Goal: Transaction & Acquisition: Purchase product/service

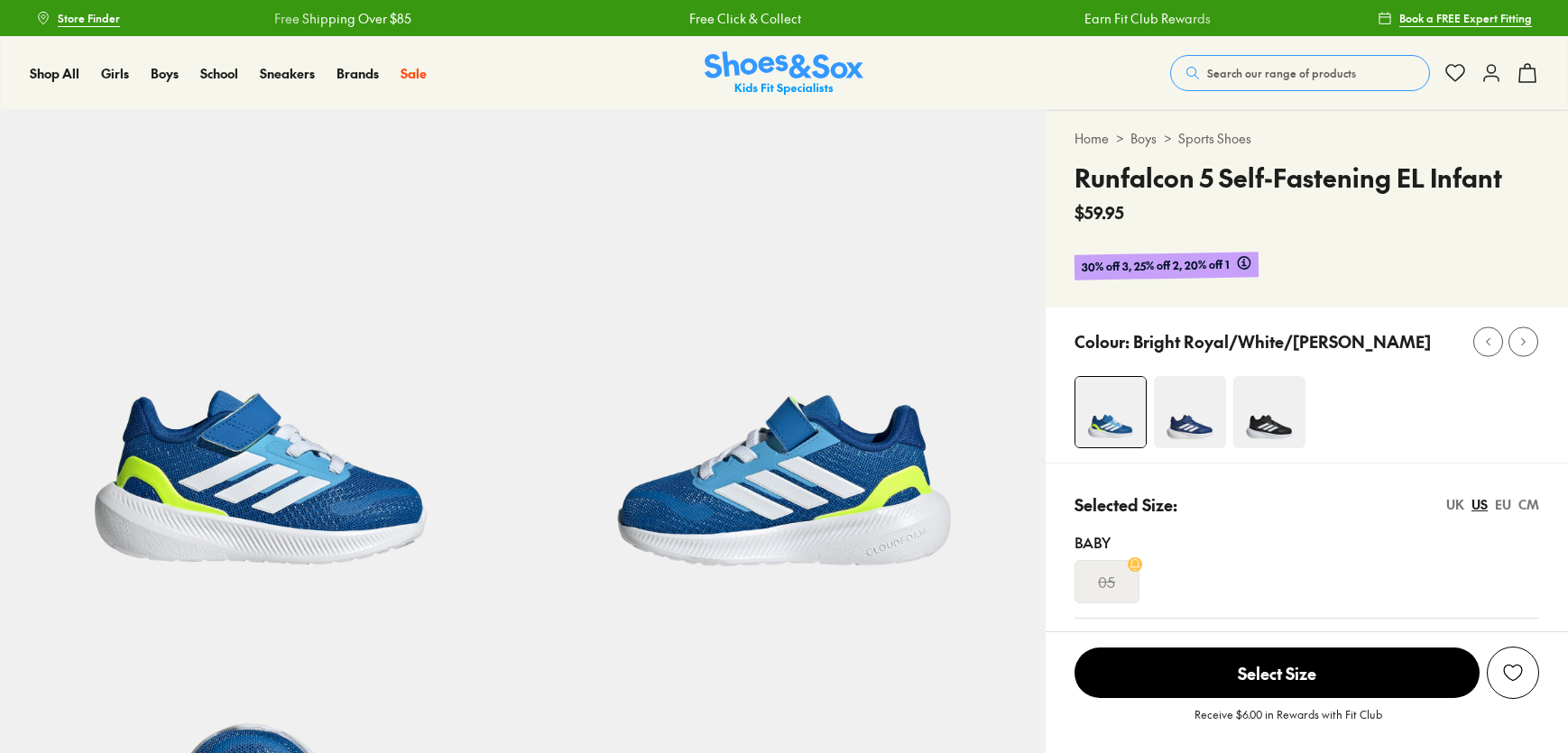
select select "*"
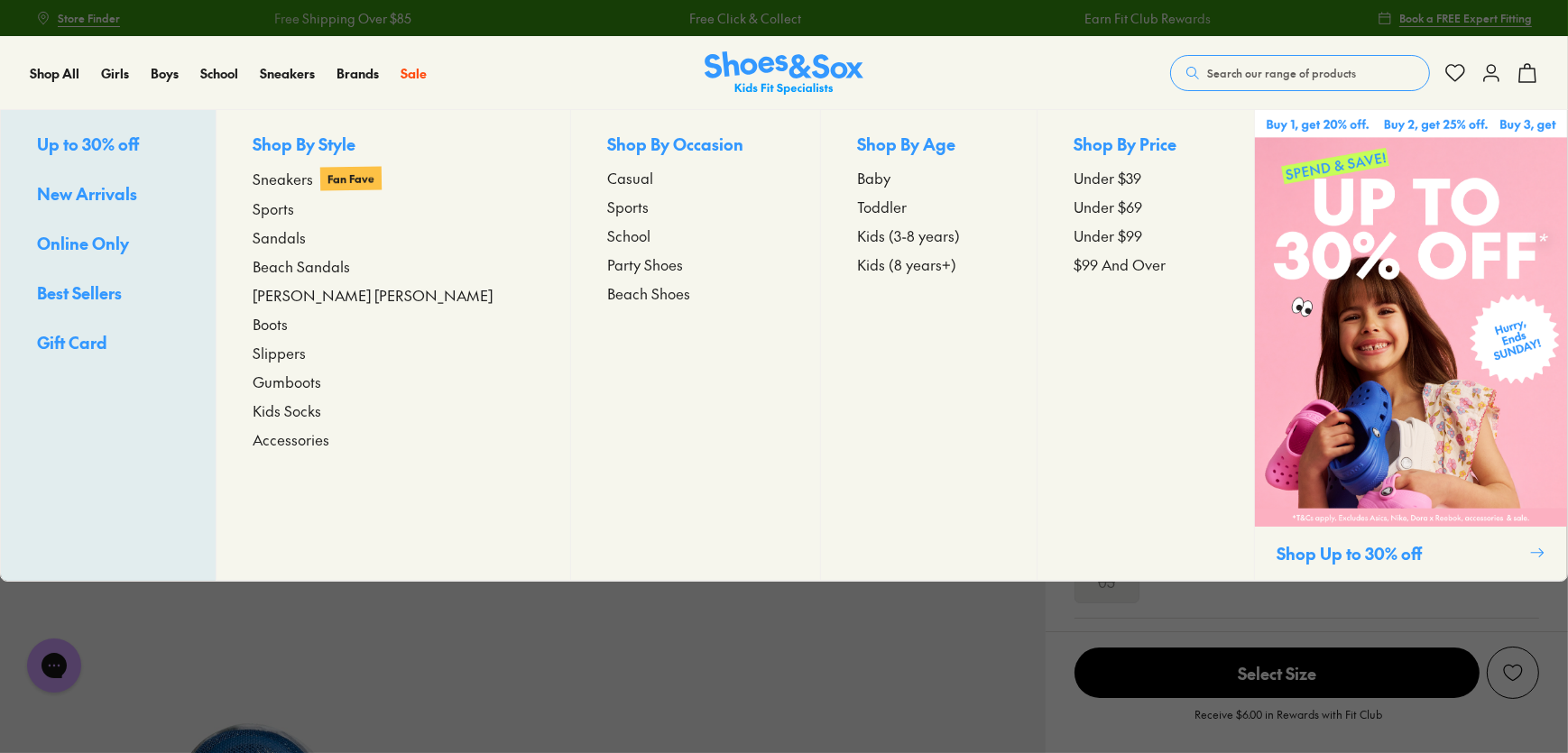
click at [96, 187] on span "New Arrivals" at bounding box center [87, 193] width 101 height 22
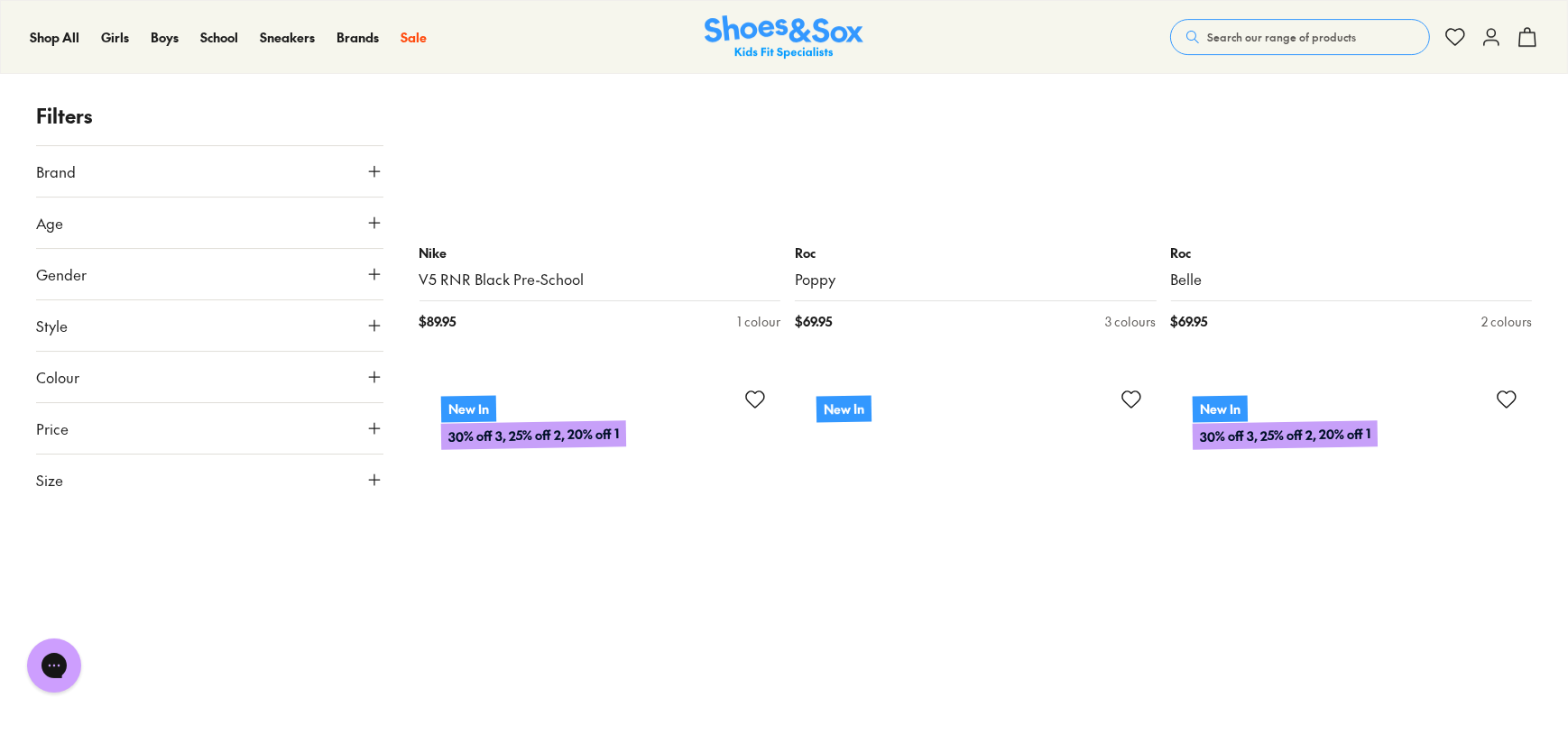
scroll to position [7379, 0]
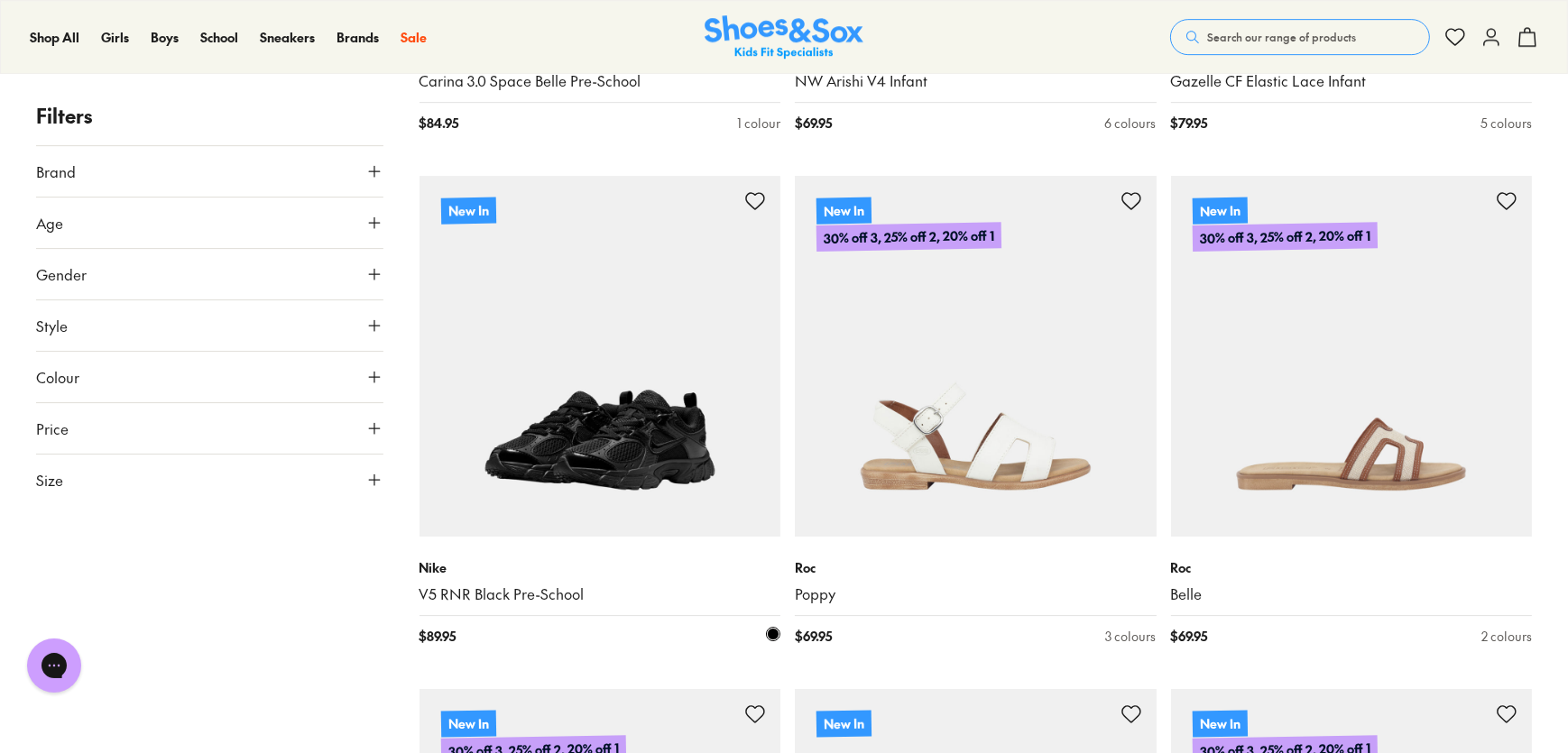
click at [648, 390] on img at bounding box center [600, 356] width 361 height 361
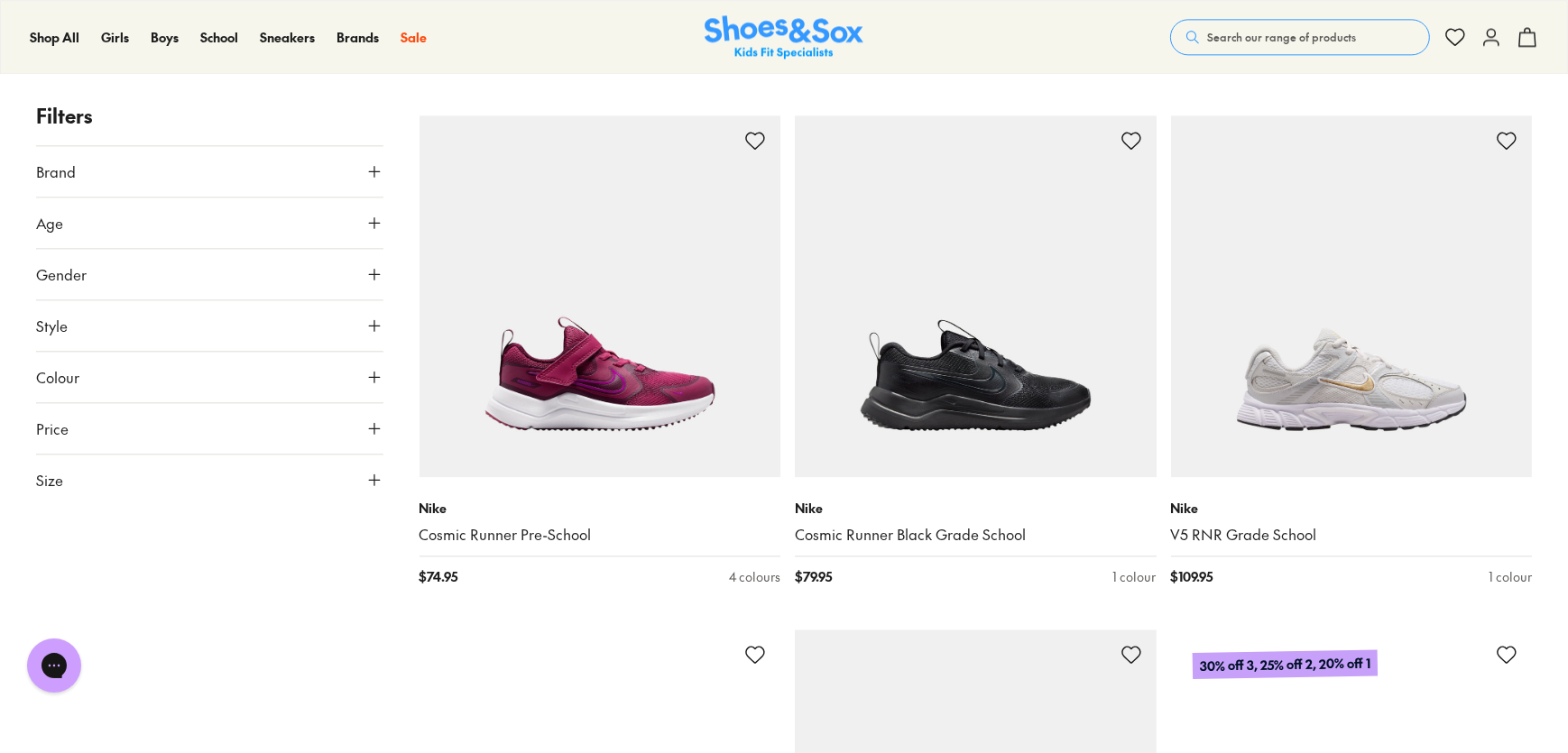
scroll to position [5357, 0]
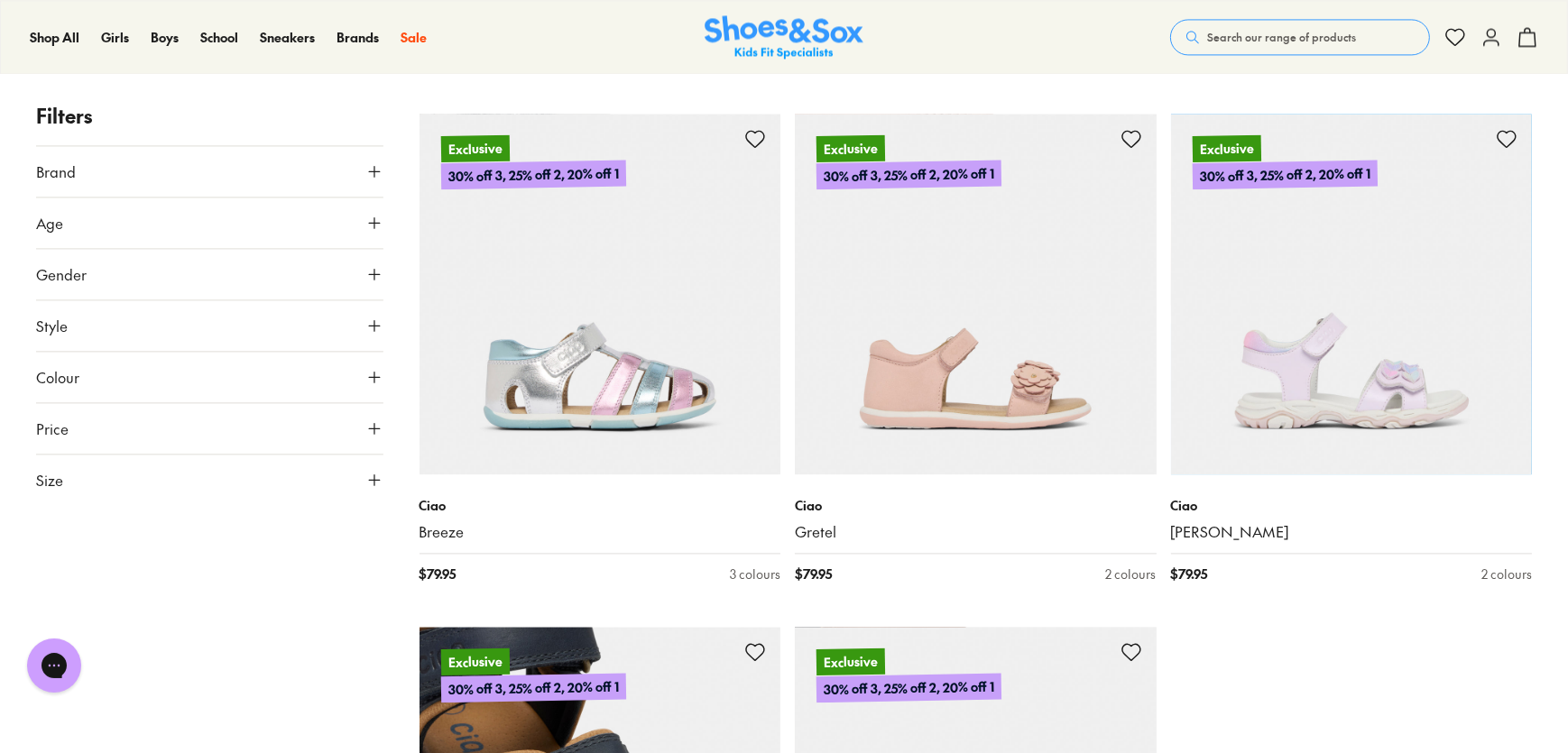
scroll to position [5521, 0]
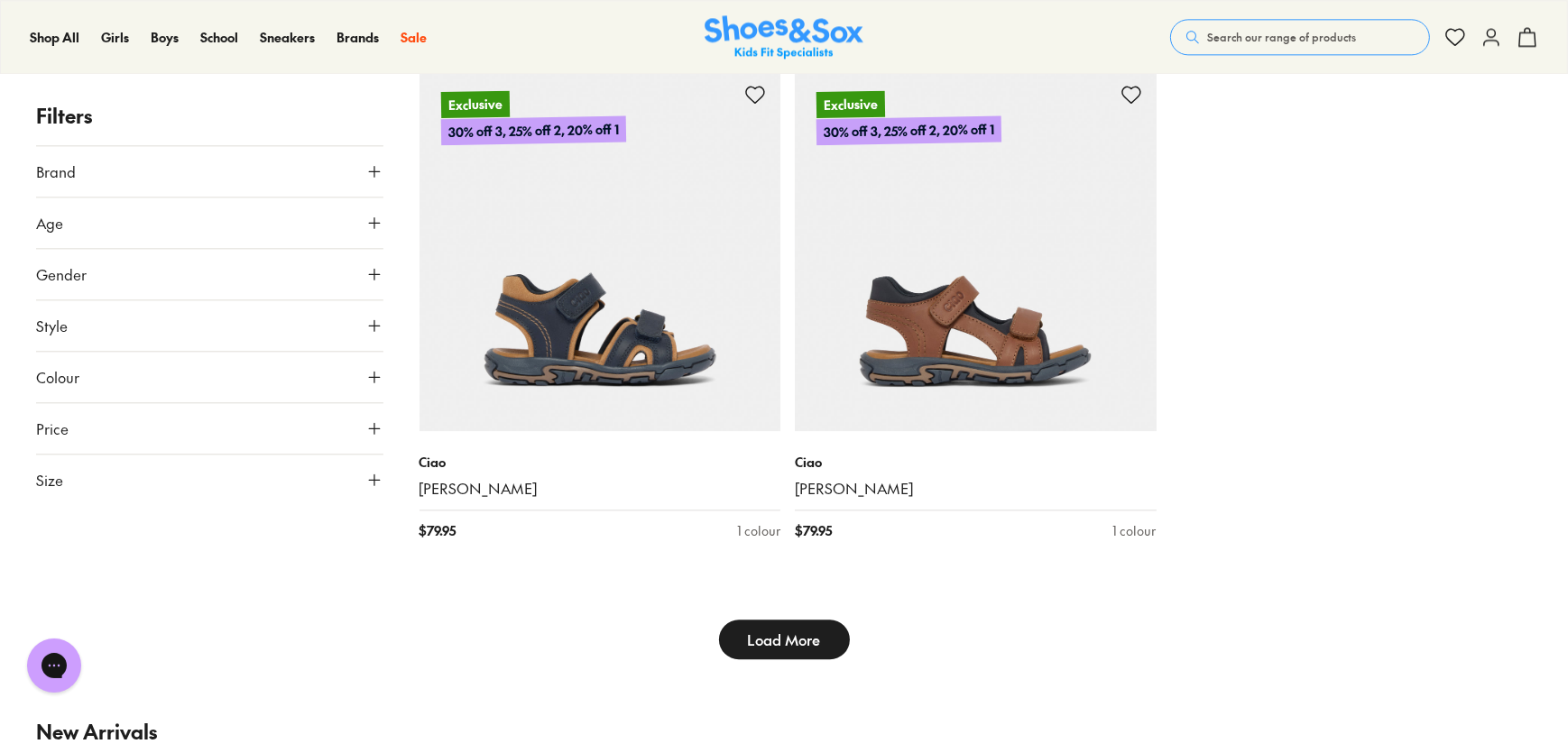
scroll to position [5619, 0]
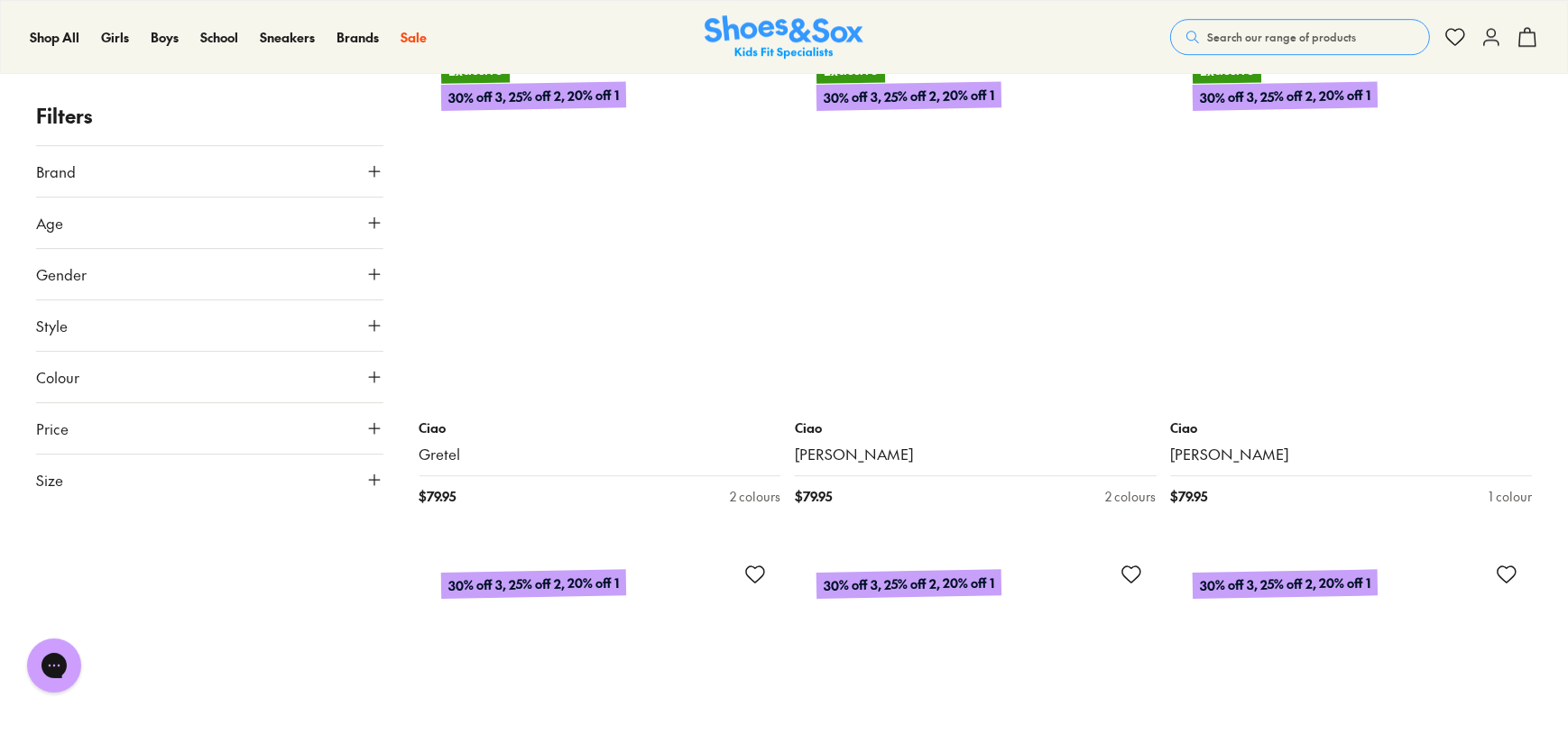
scroll to position [7505, 0]
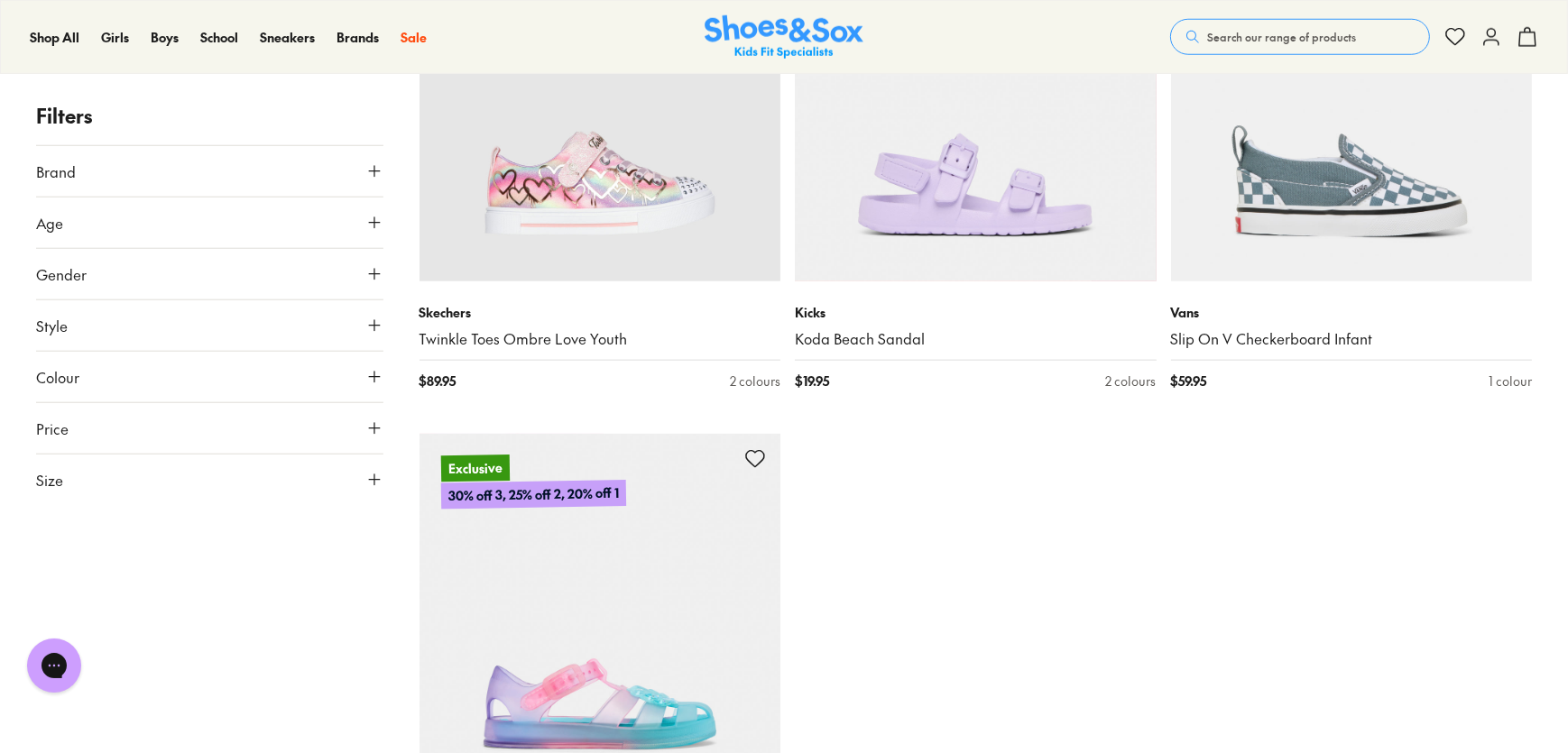
scroll to position [11194, 0]
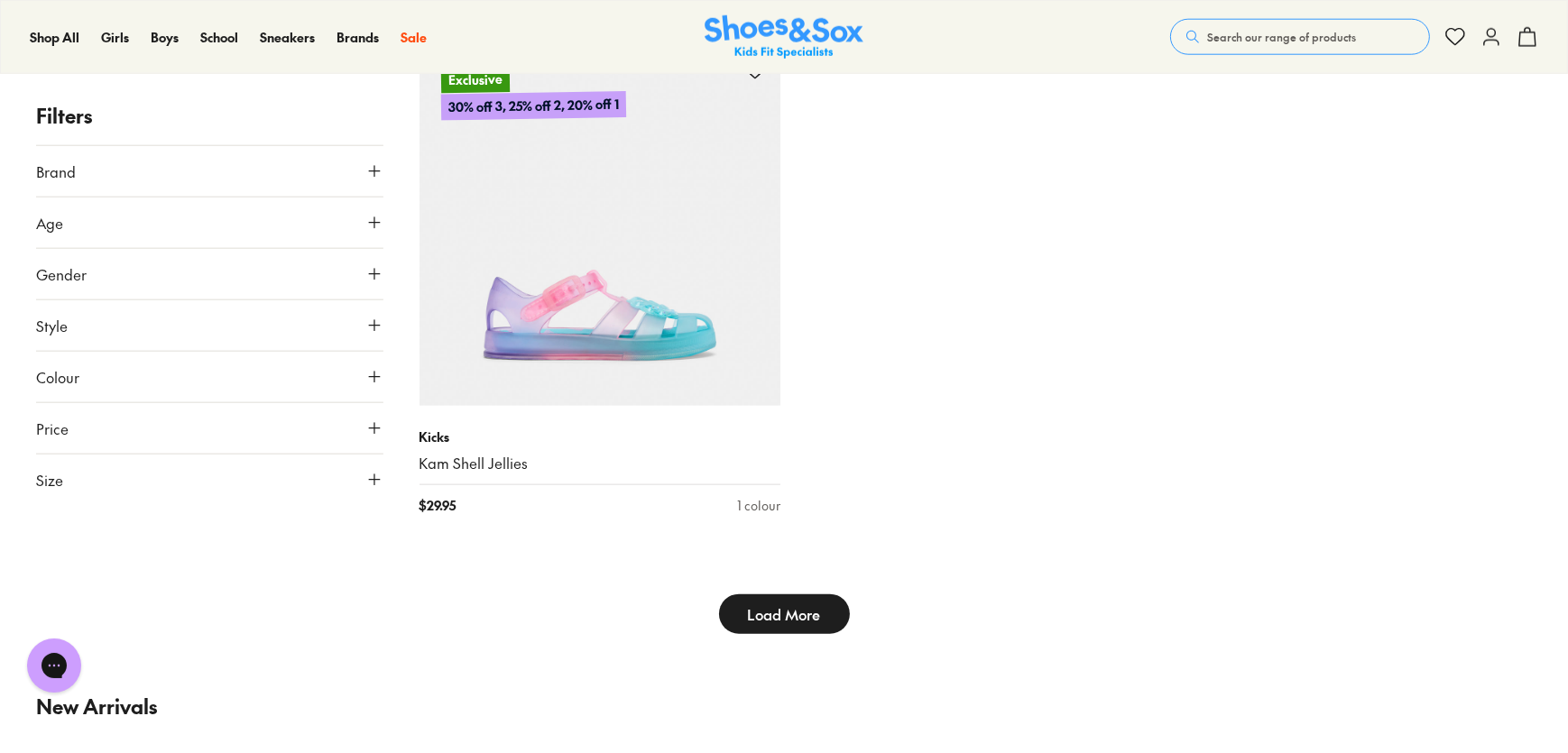
click at [773, 605] on span "Load More" at bounding box center [784, 614] width 73 height 21
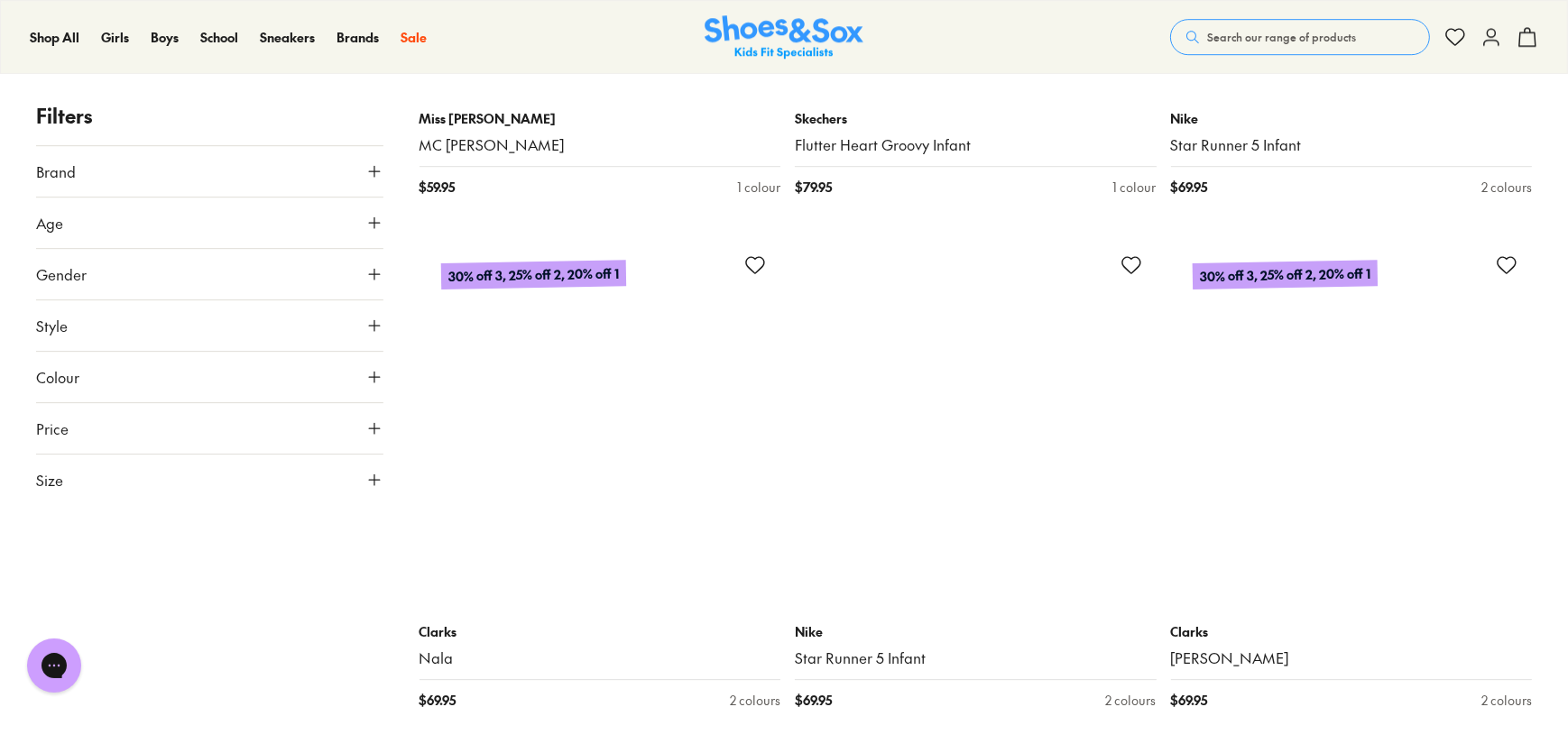
scroll to position [15933, 0]
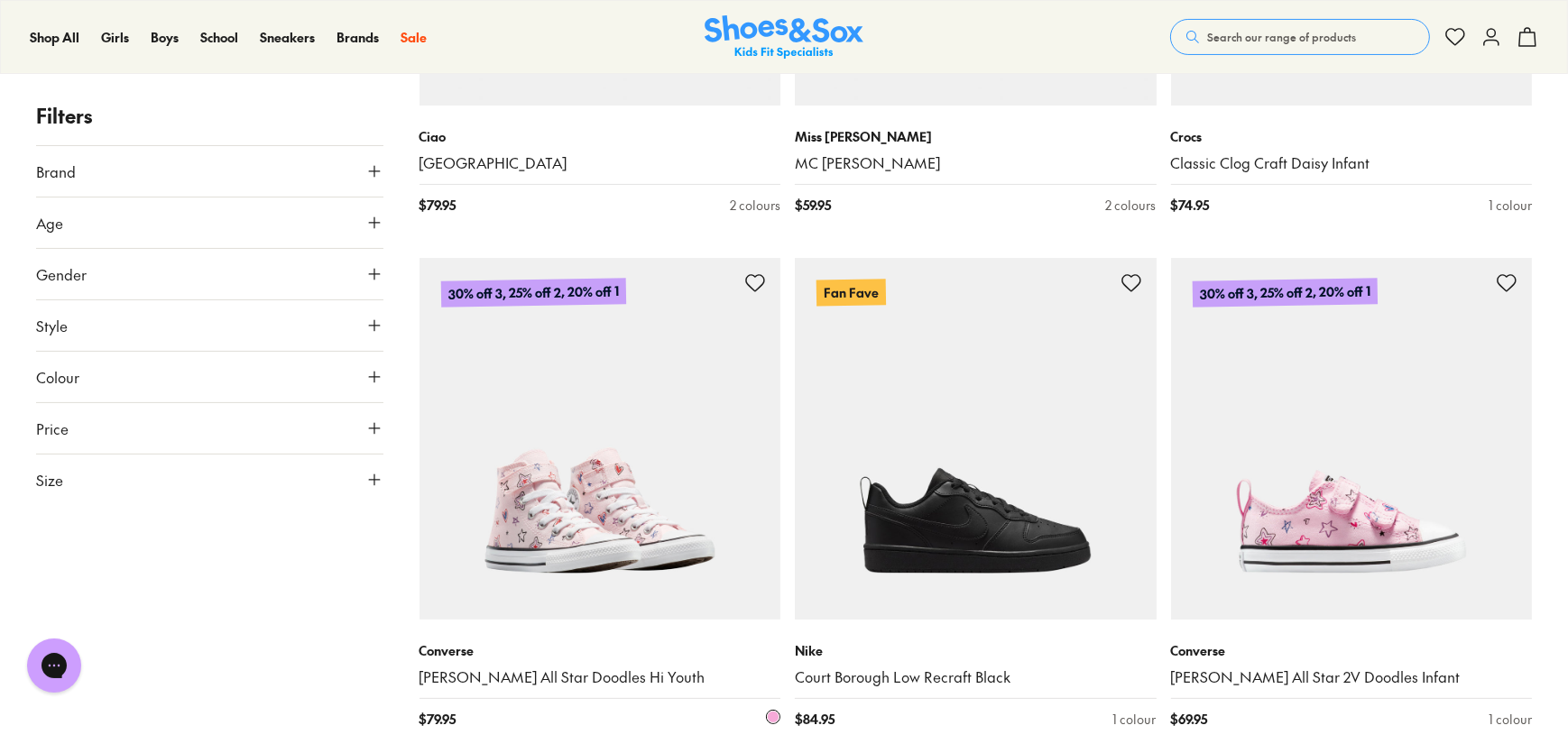
scroll to position [17919, 0]
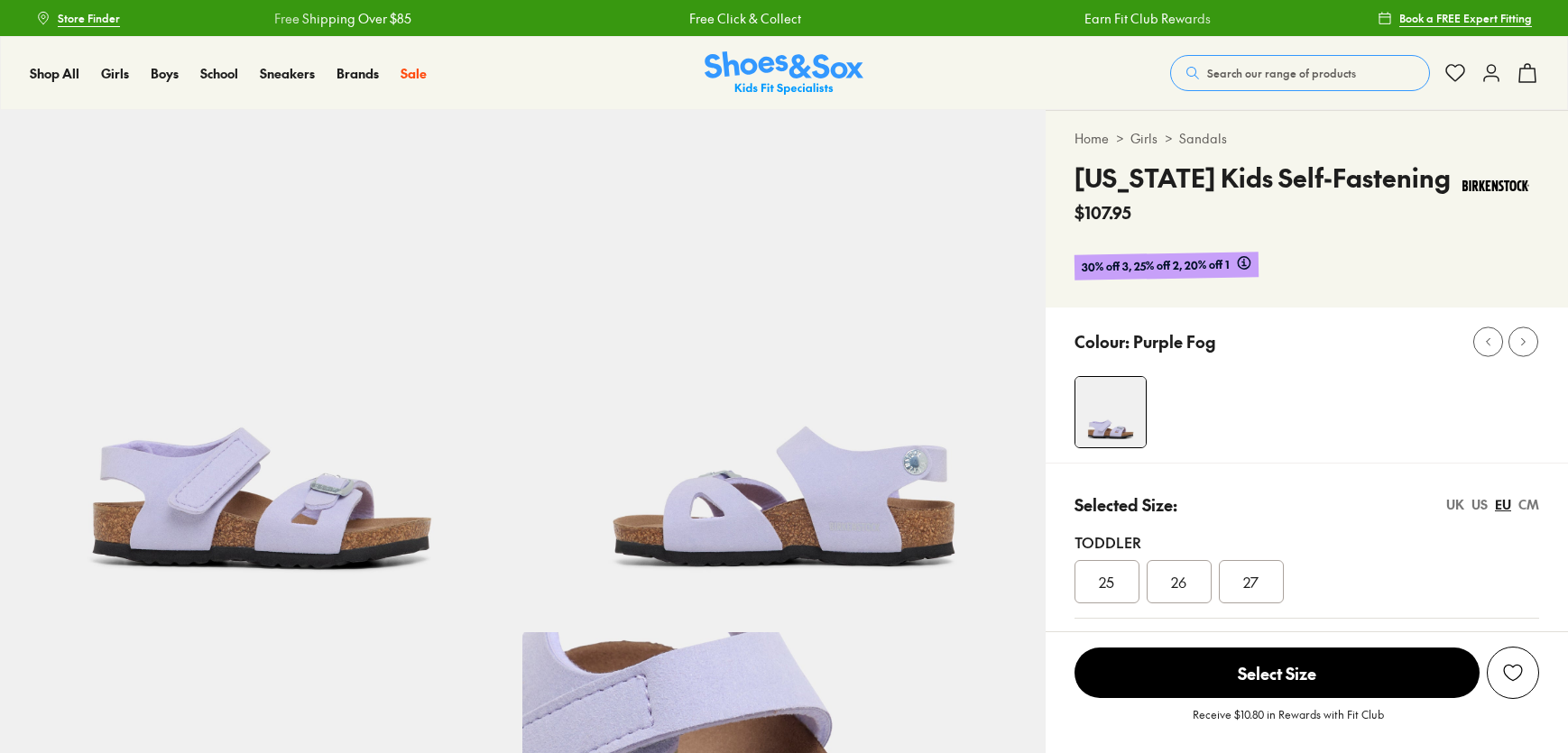
select select "*"
